Goal: Transaction & Acquisition: Purchase product/service

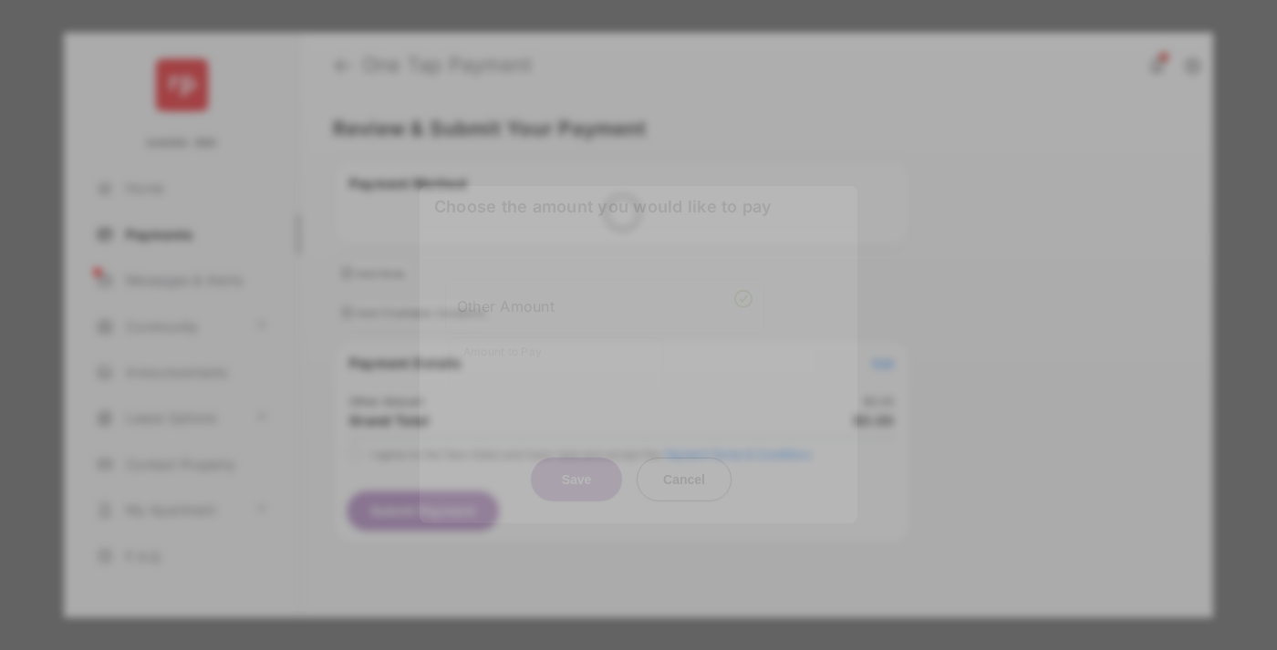
click at [605, 290] on div "Other Amount" at bounding box center [605, 305] width 296 height 31
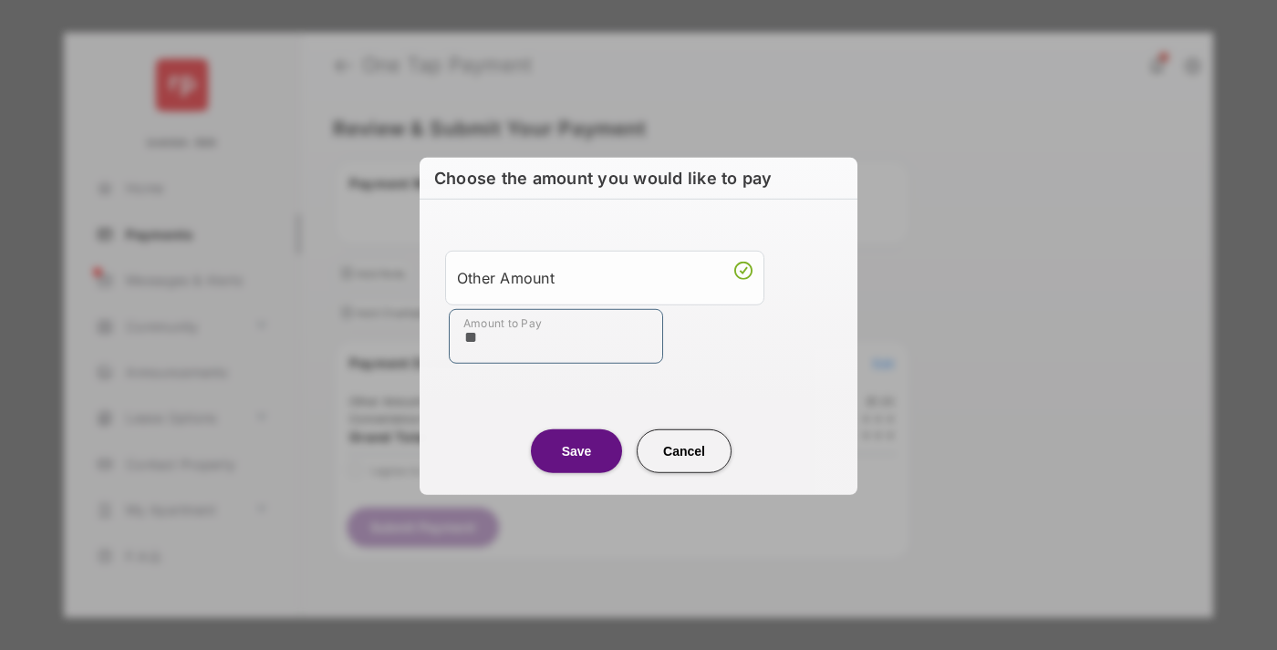
type input "**"
click at [576, 451] on button "Save" at bounding box center [576, 451] width 91 height 44
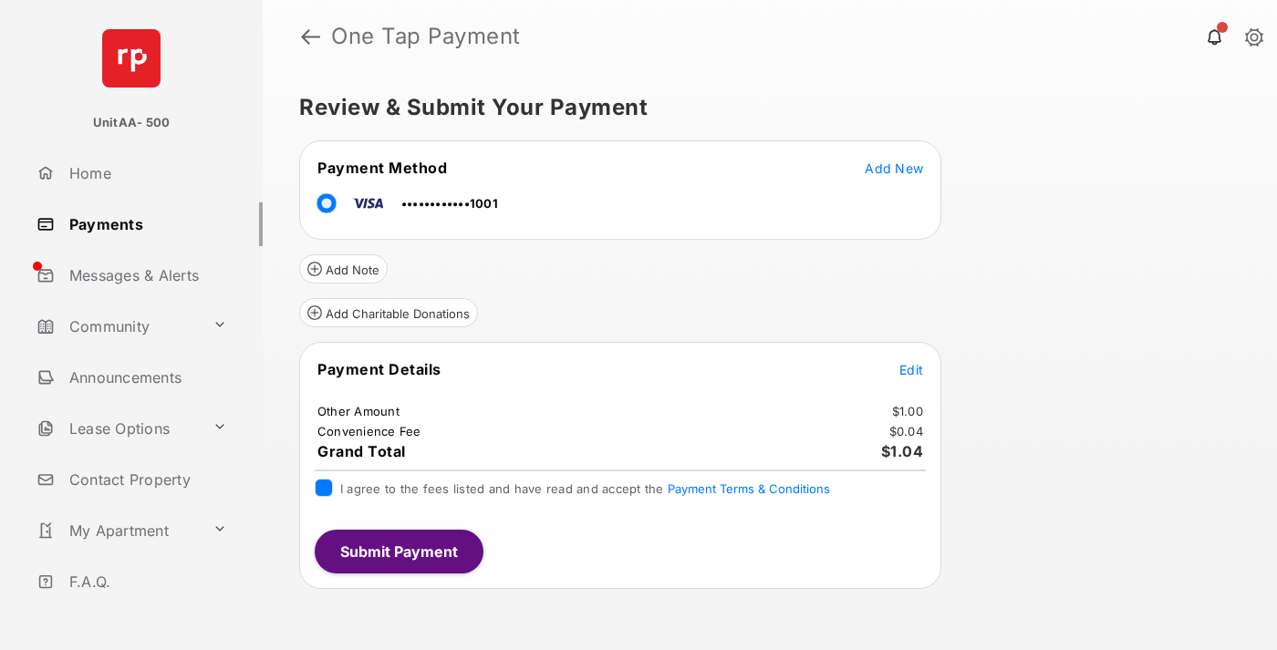
click at [398, 551] on button "Submit Payment" at bounding box center [399, 552] width 169 height 44
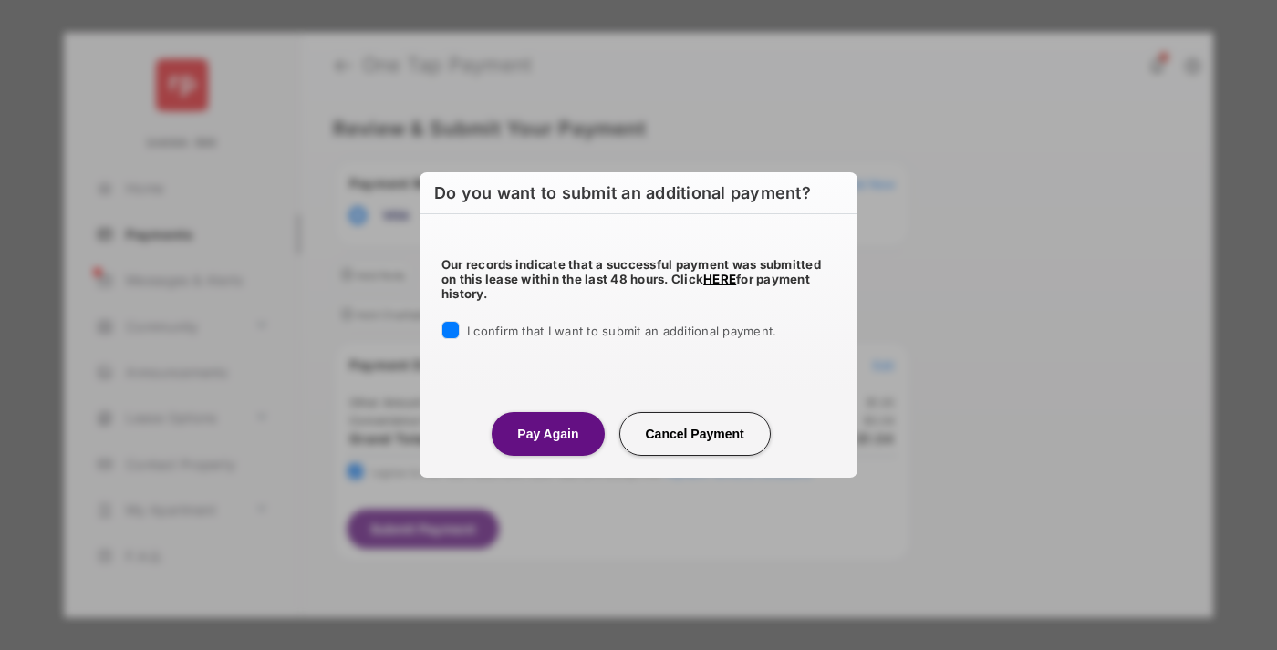
click at [547, 433] on button "Pay Again" at bounding box center [548, 434] width 112 height 44
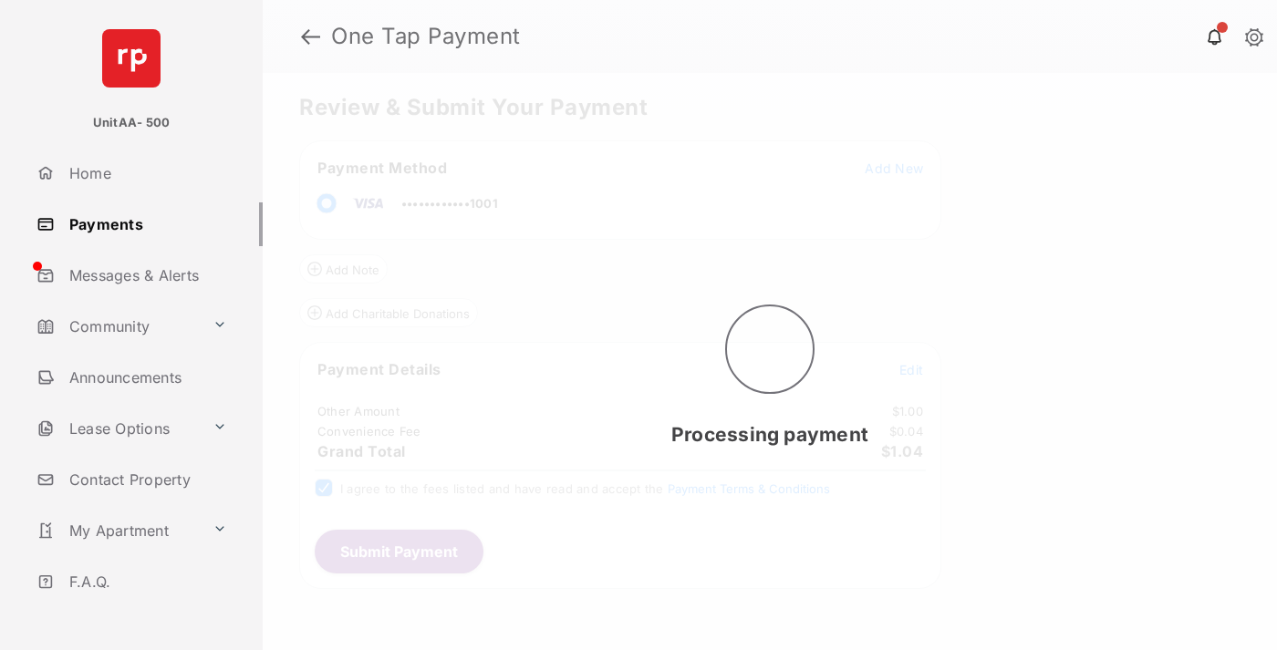
click at [142, 223] on link "Payments" at bounding box center [145, 224] width 233 height 44
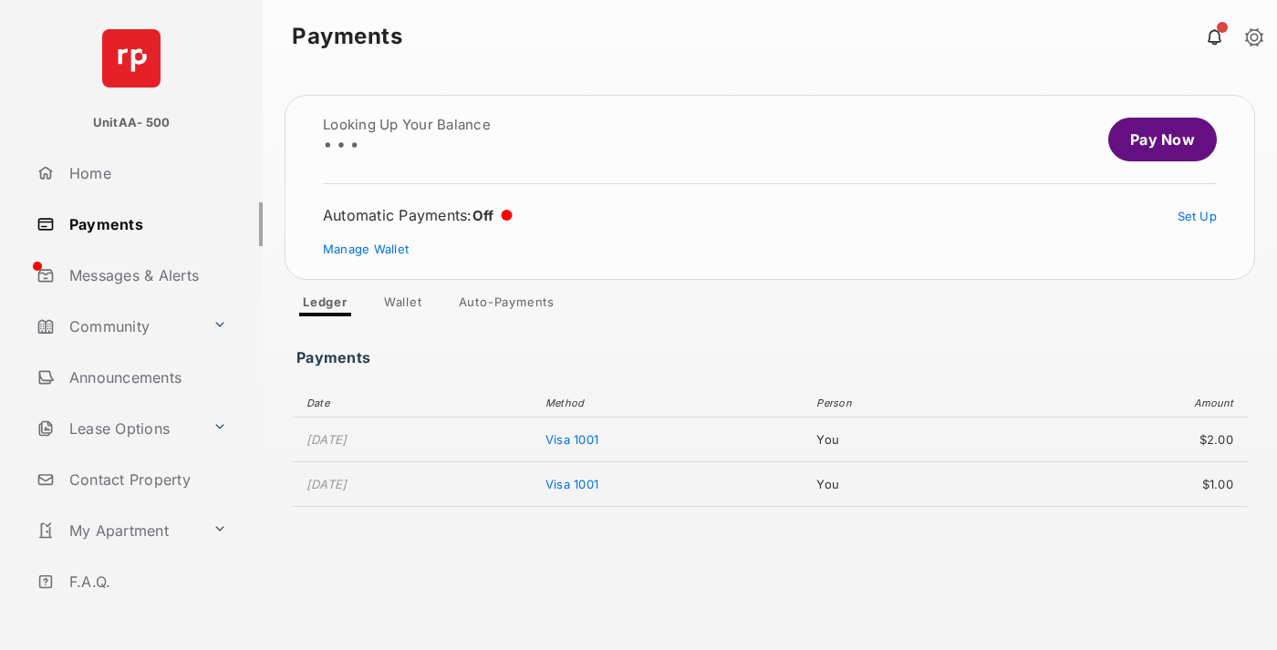
click at [1155, 140] on link "Pay Now" at bounding box center [1162, 140] width 109 height 44
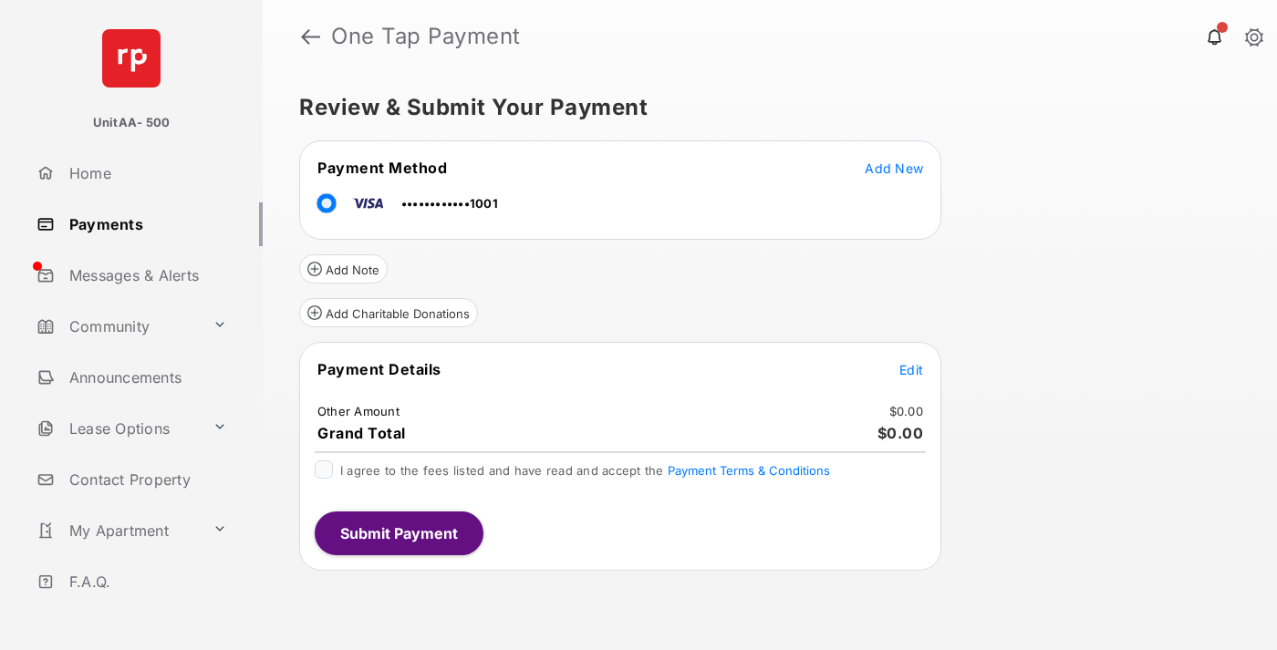
click at [911, 369] on span "Edit" at bounding box center [911, 370] width 24 height 16
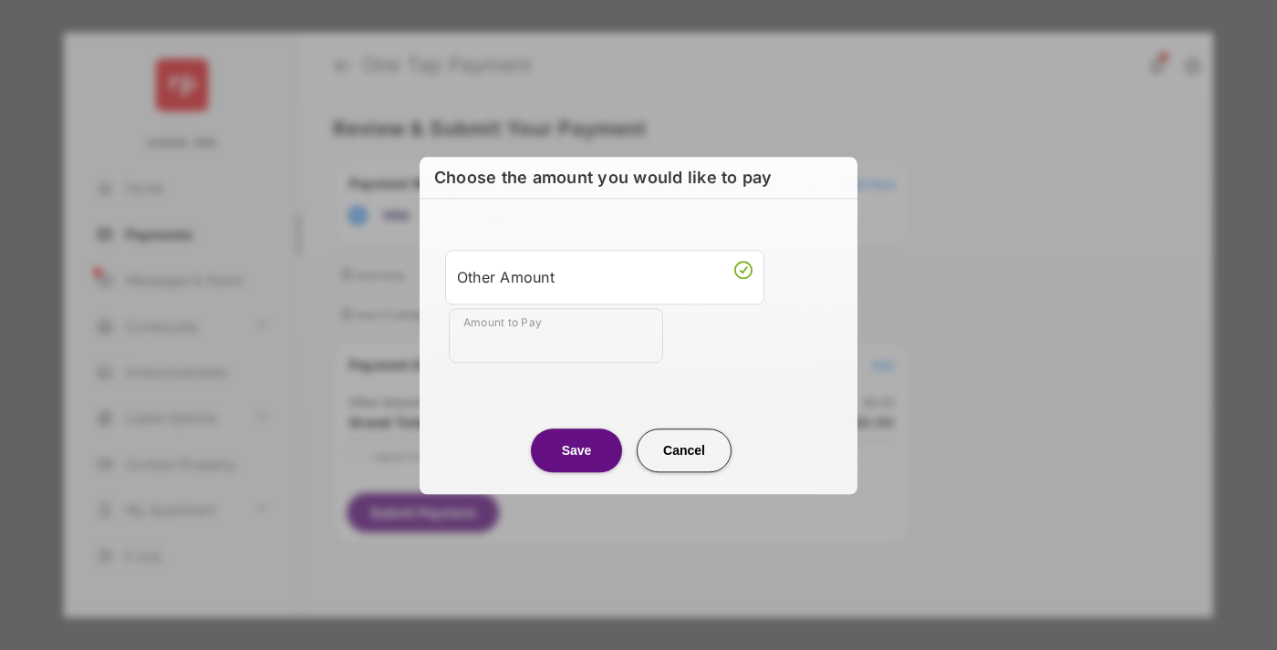
click at [605, 276] on div "Other Amount" at bounding box center [605, 277] width 296 height 31
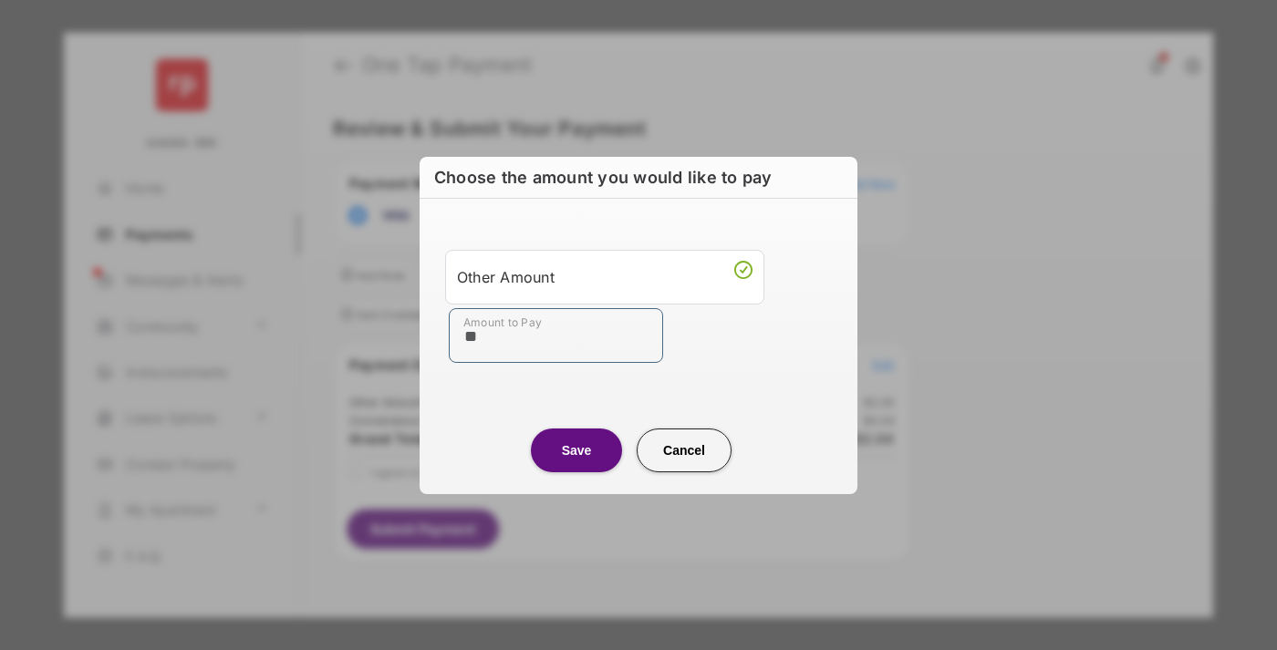
type input "**"
click at [576, 450] on button "Save" at bounding box center [576, 451] width 91 height 44
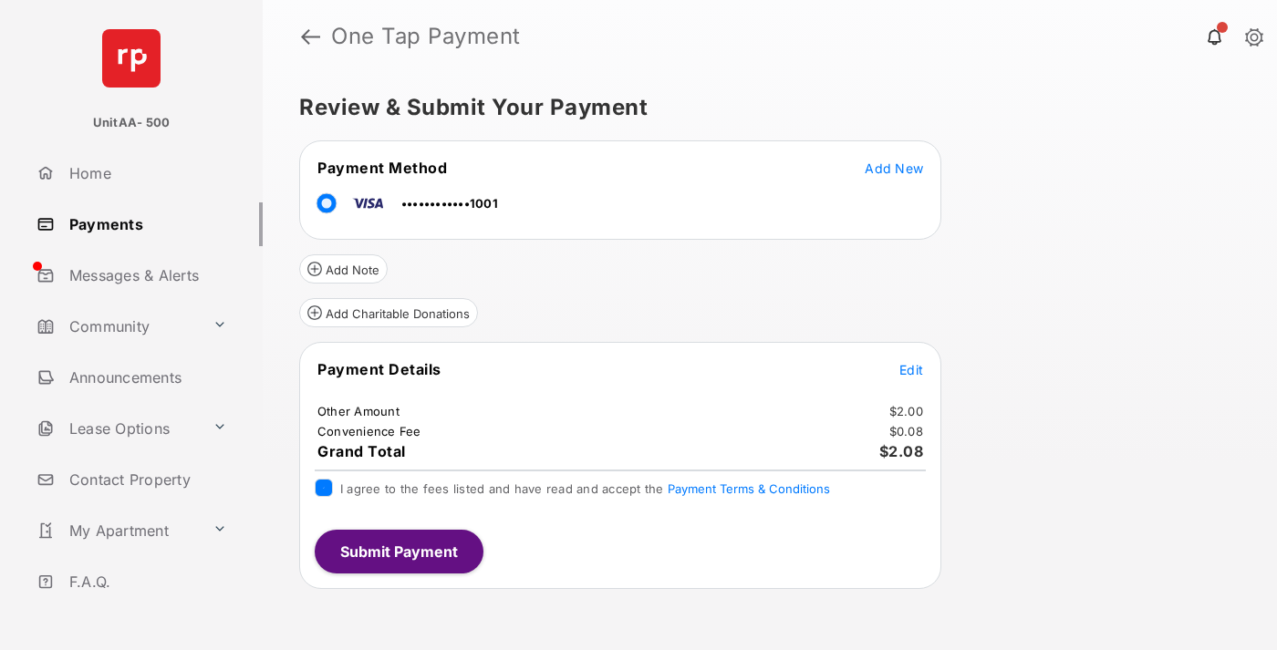
click at [398, 551] on button "Submit Payment" at bounding box center [399, 552] width 169 height 44
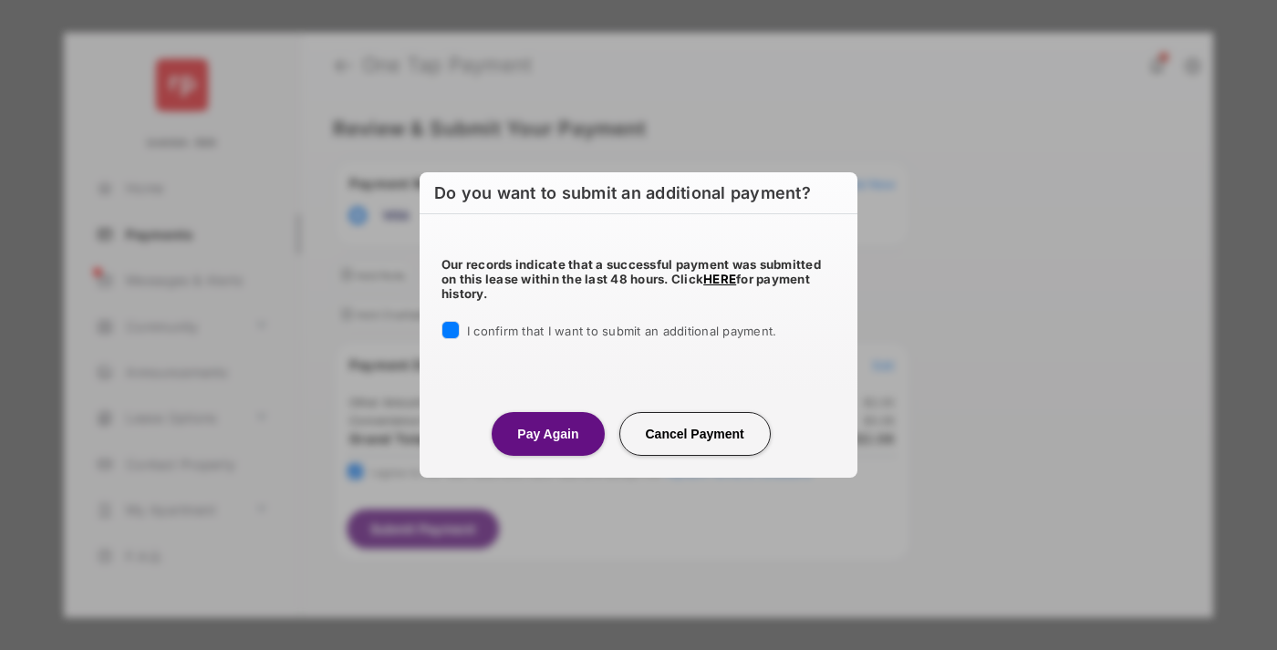
click at [547, 433] on button "Pay Again" at bounding box center [548, 434] width 112 height 44
